Goal: Use online tool/utility: Utilize a website feature to perform a specific function

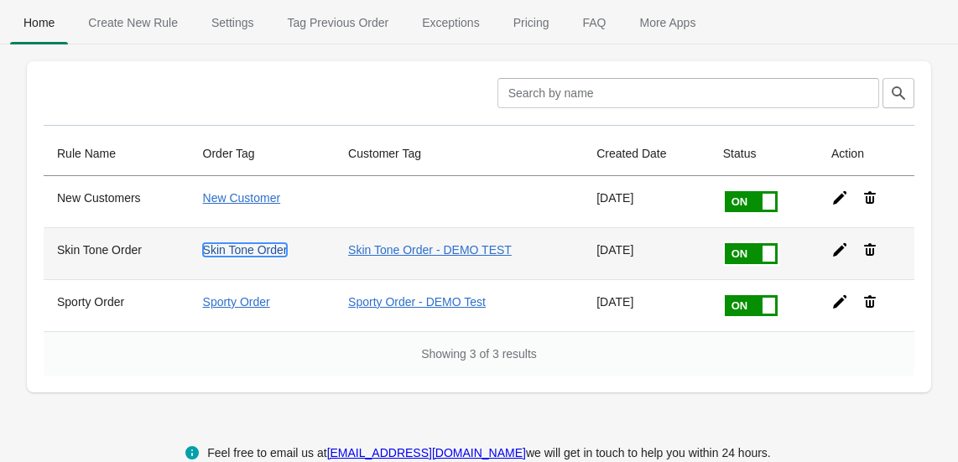
click at [219, 250] on link "Skin Tone Order" at bounding box center [245, 249] width 85 height 13
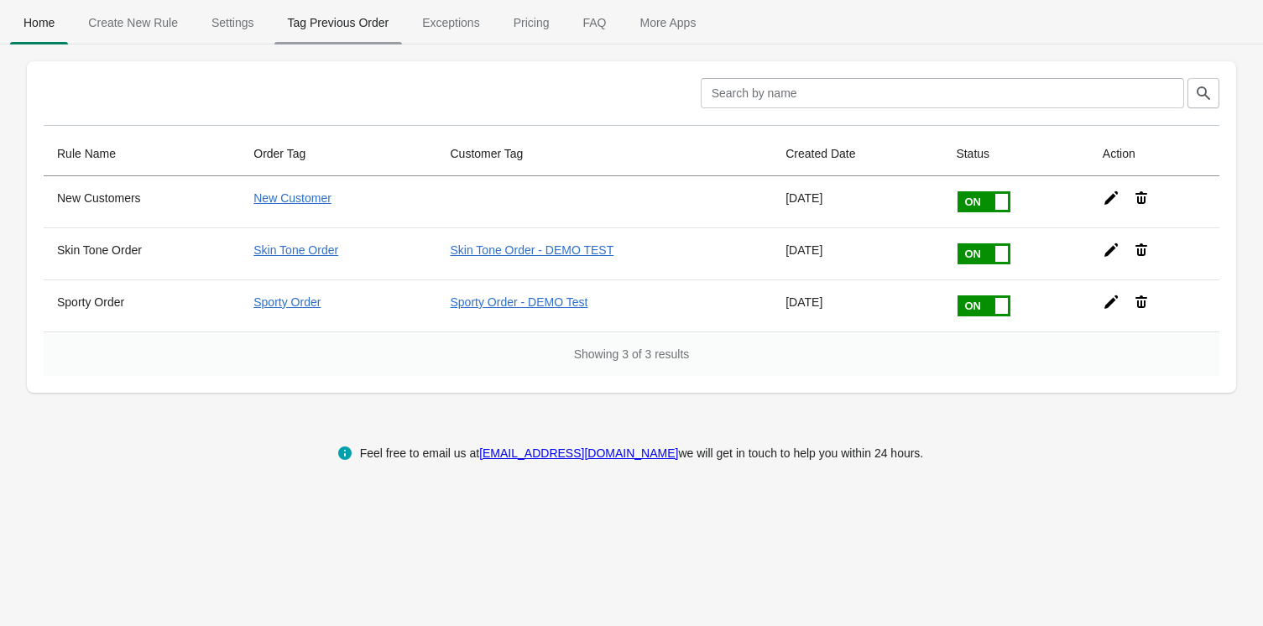
click at [346, 25] on span "Tag Previous Order" at bounding box center [338, 23] width 128 height 30
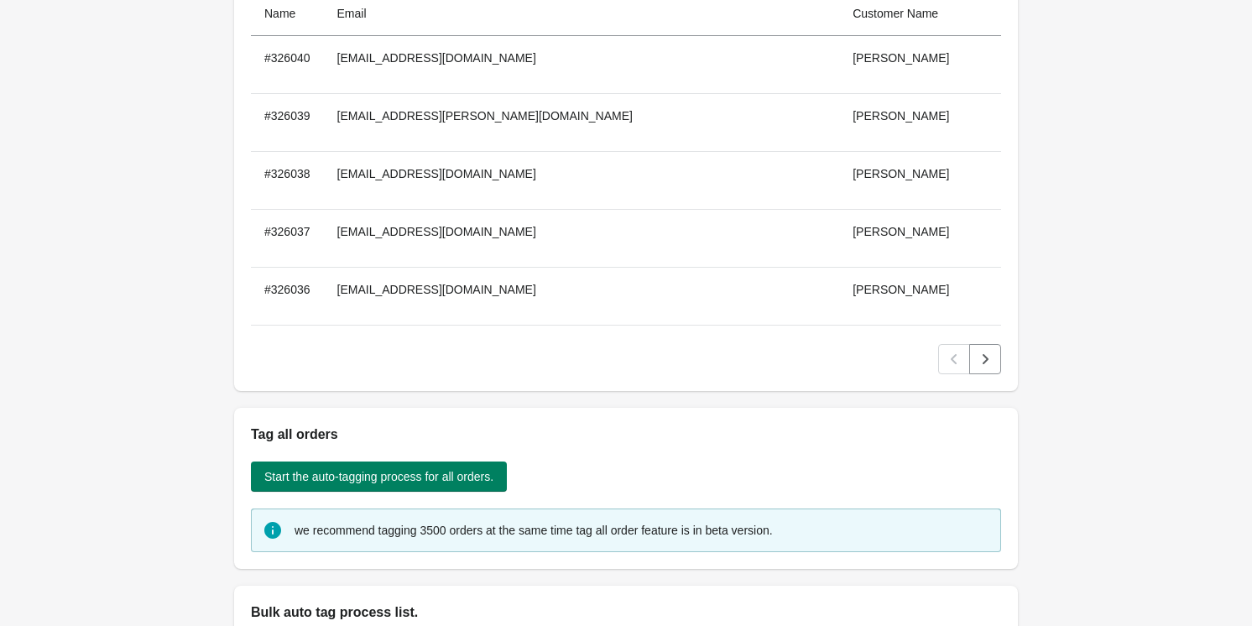
scroll to position [250, 0]
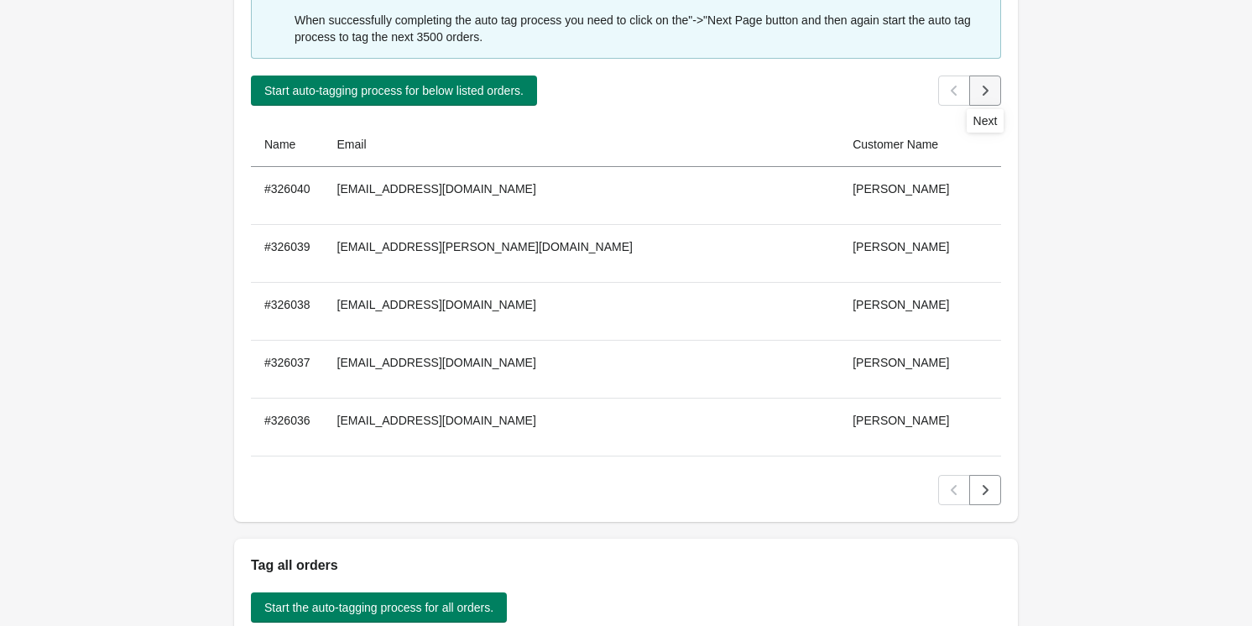
click at [988, 94] on icon "Next" at bounding box center [985, 90] width 17 height 17
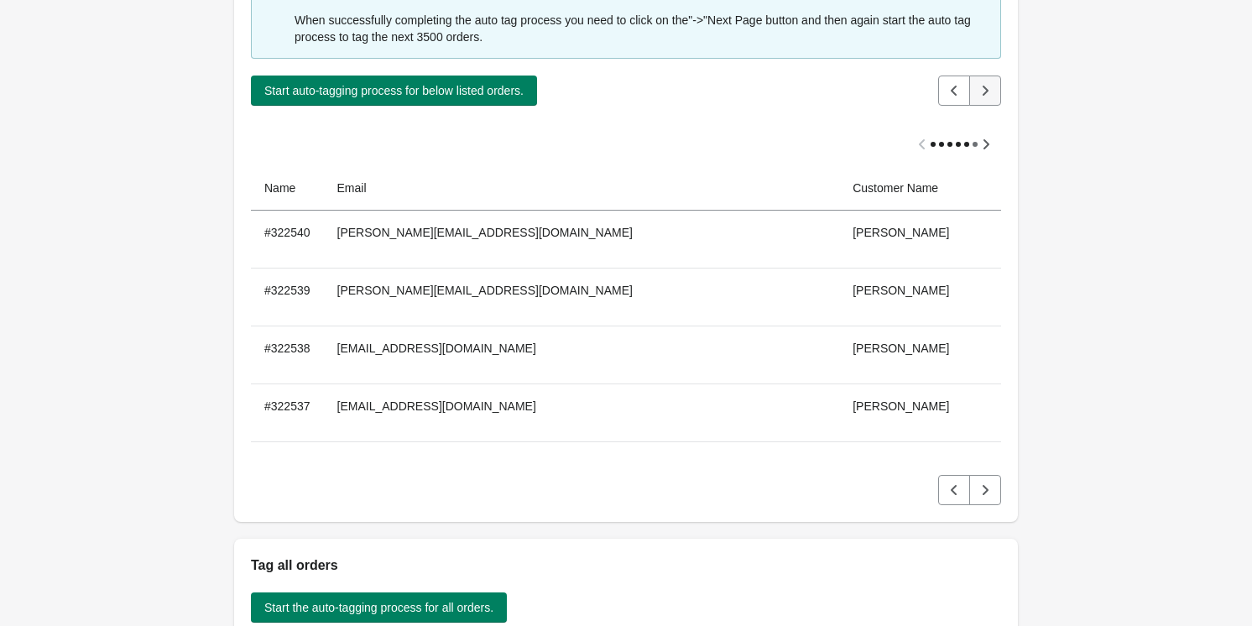
click at [993, 91] on icon "Next" at bounding box center [985, 90] width 17 height 17
click at [988, 82] on icon "Next" at bounding box center [985, 90] width 17 height 17
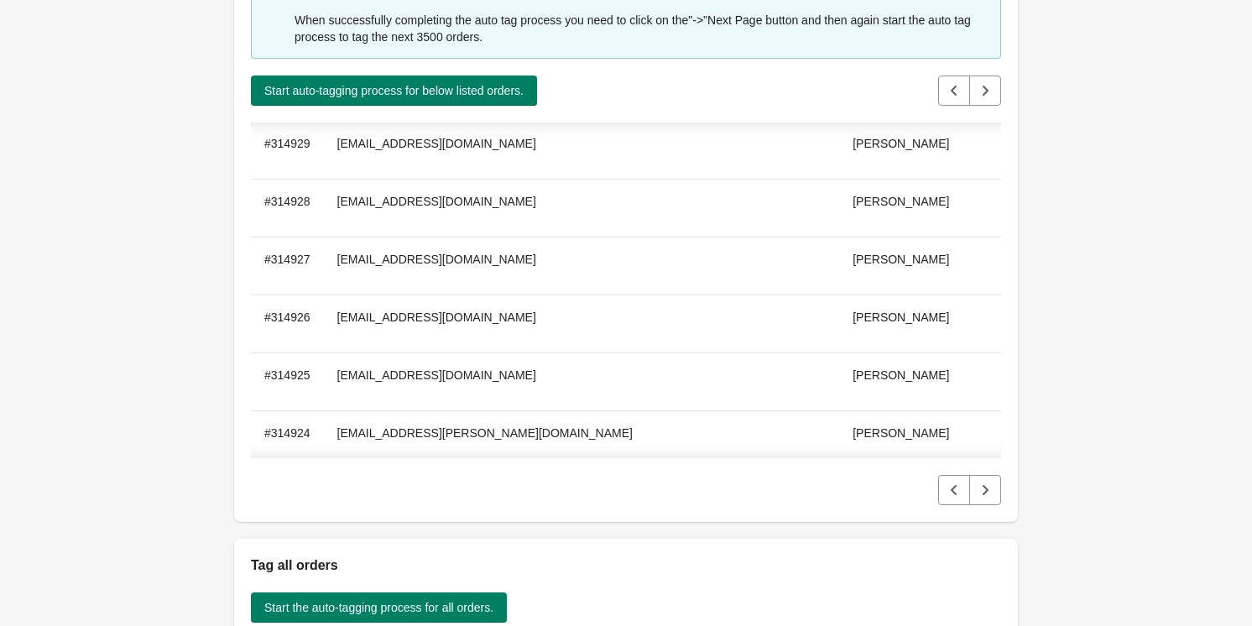
scroll to position [31059, 0]
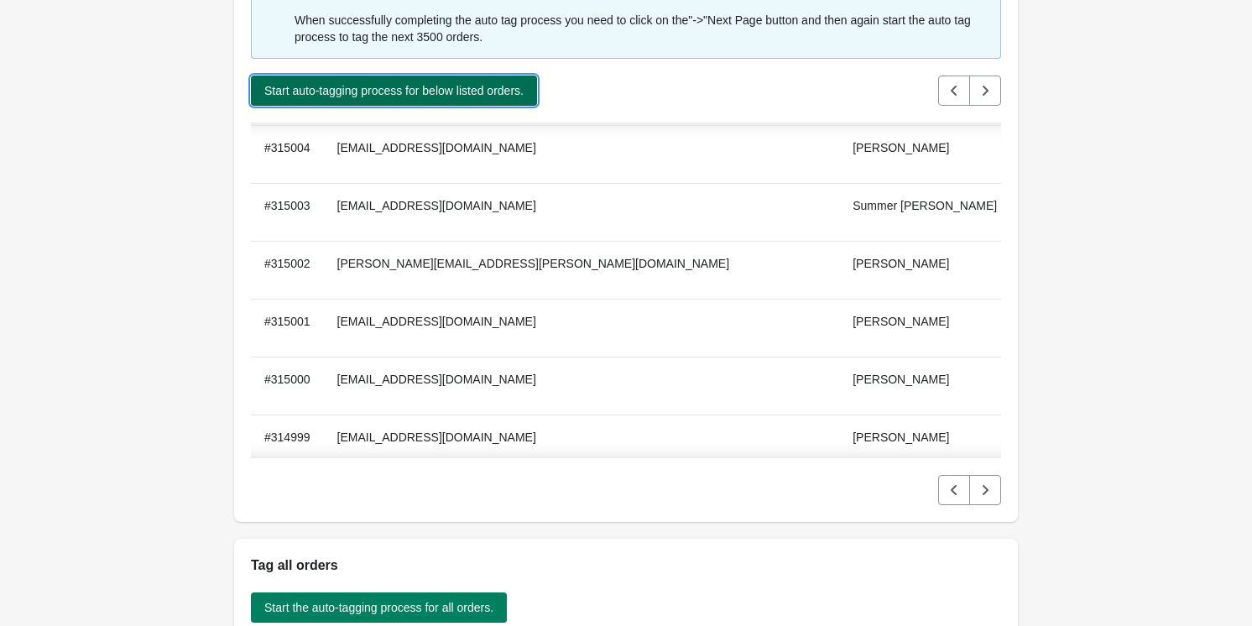
click at [393, 84] on span "Start auto-tagging process for below listed orders." at bounding box center [393, 90] width 259 height 13
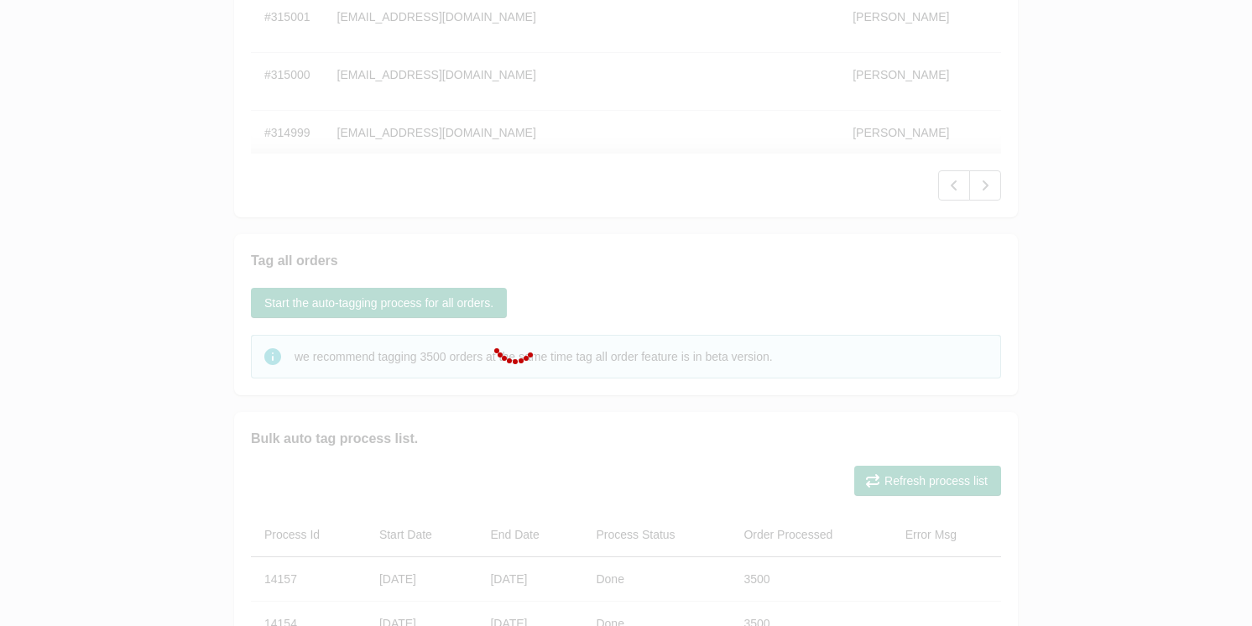
scroll to position [326, 0]
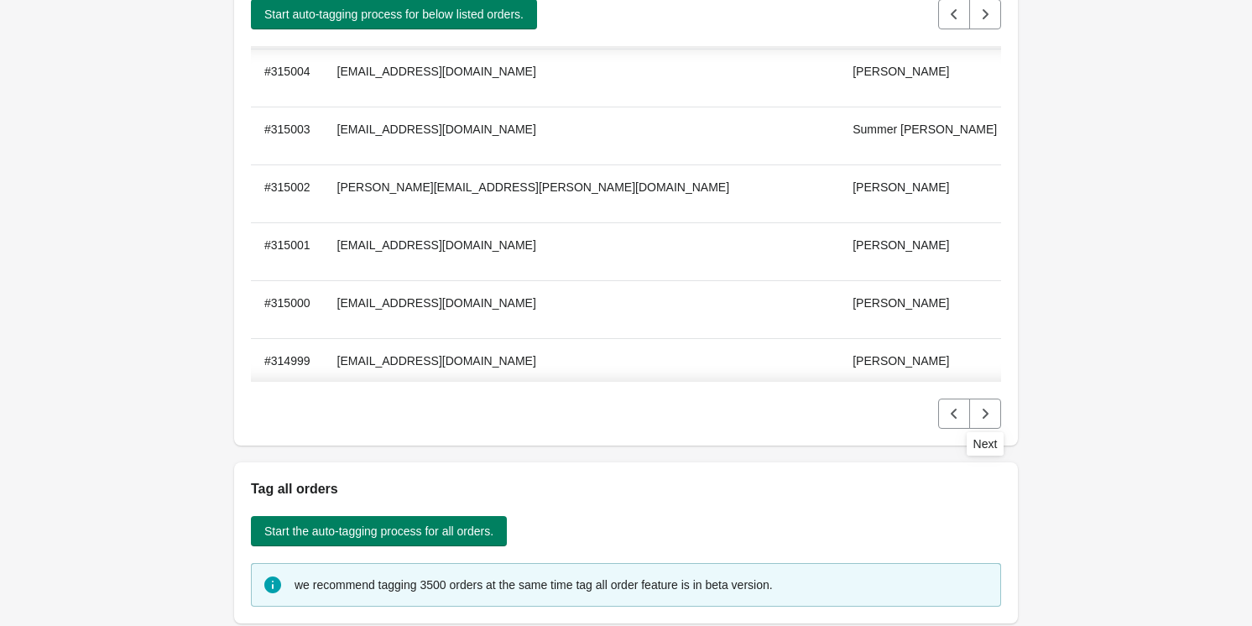
click at [987, 415] on icon "Next" at bounding box center [985, 413] width 17 height 17
click at [982, 422] on button "Next" at bounding box center [985, 414] width 32 height 30
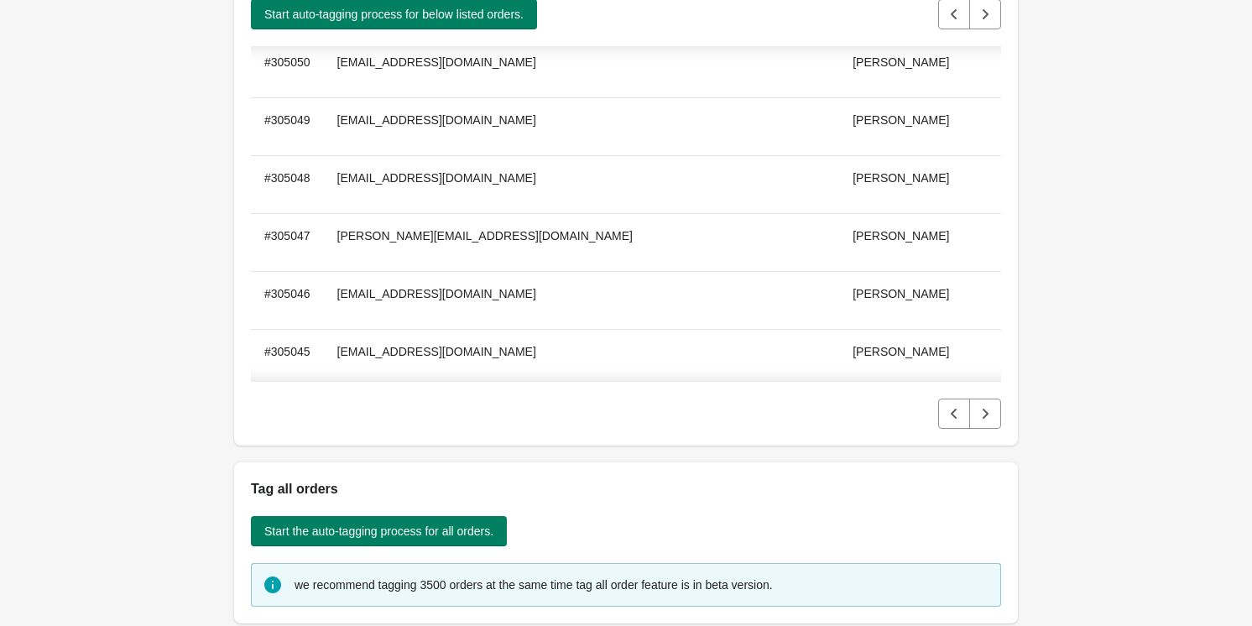
scroll to position [0, 0]
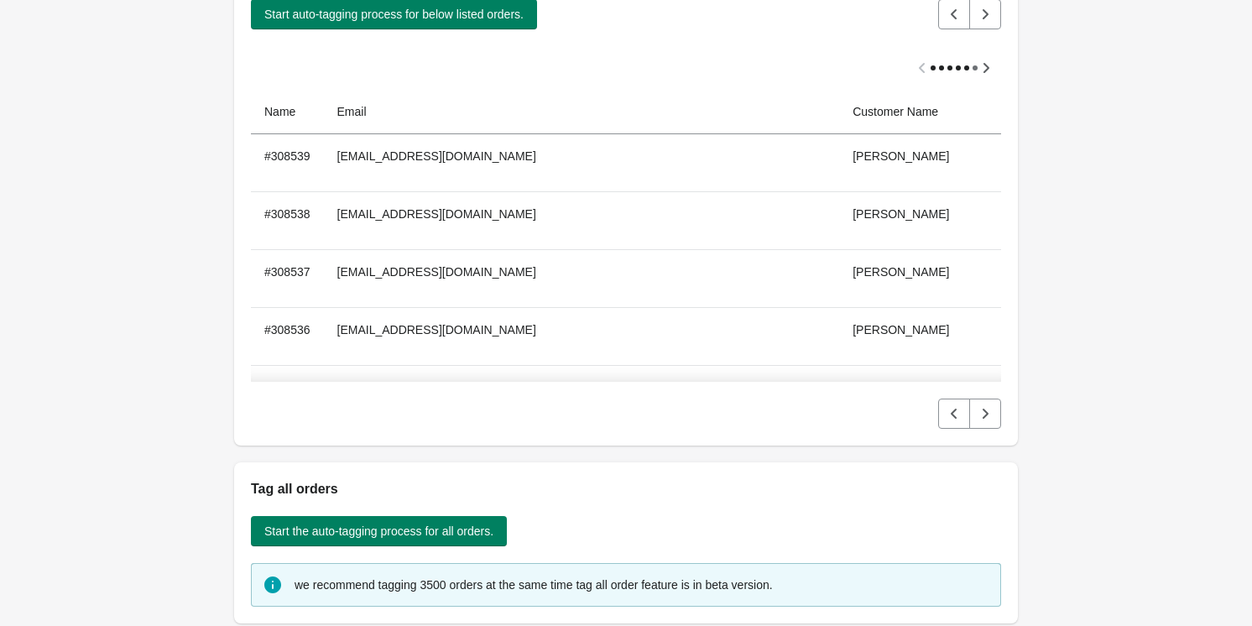
click at [989, 410] on icon "Next" at bounding box center [985, 413] width 17 height 17
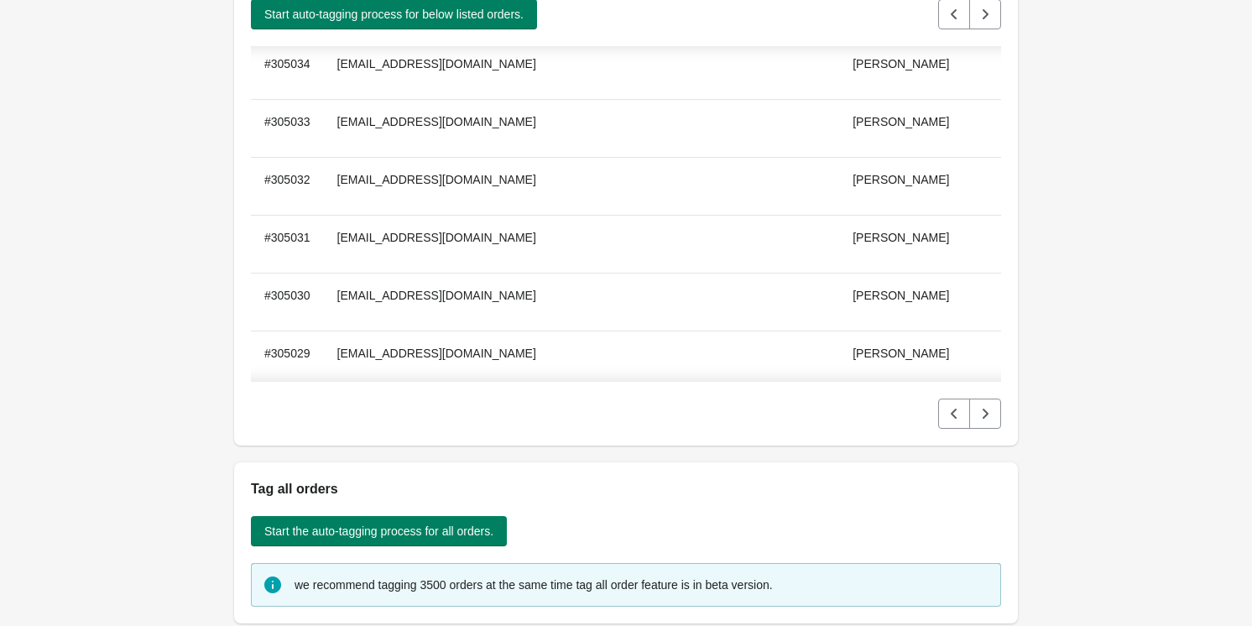
scroll to position [381, 0]
